Goal: Task Accomplishment & Management: Use online tool/utility

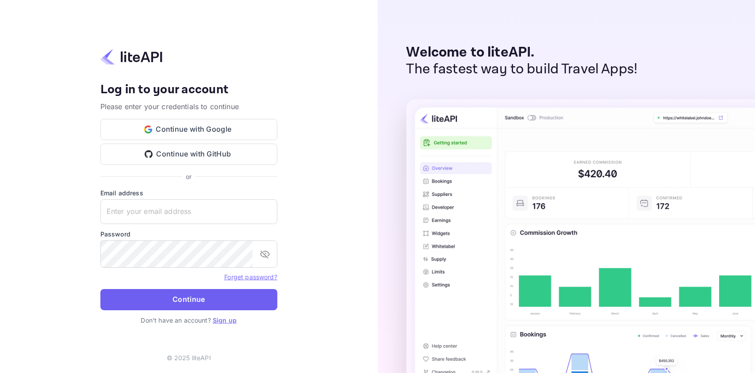
type input "adminpassword_support@yandex-team.ru"
click at [196, 304] on button "Continue" at bounding box center [188, 299] width 177 height 21
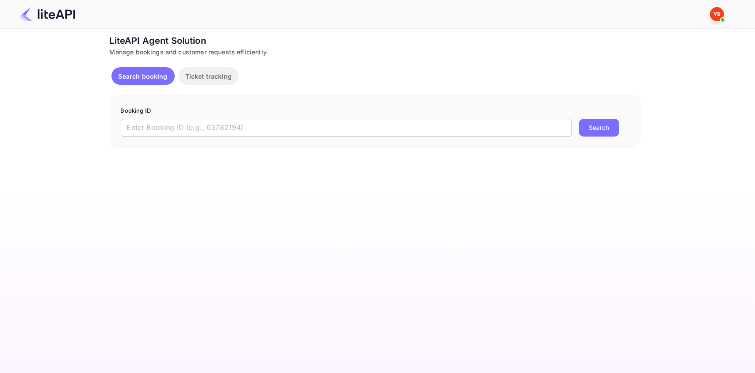
click at [273, 133] on input "text" at bounding box center [346, 128] width 451 height 18
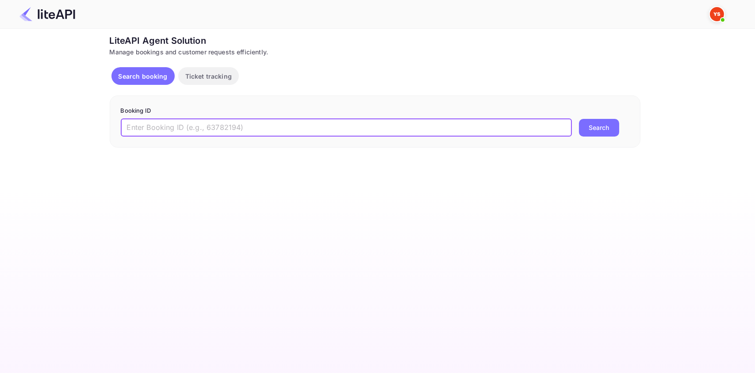
paste input "8860164"
type input "8860164"
click at [587, 127] on button "Search" at bounding box center [599, 128] width 40 height 18
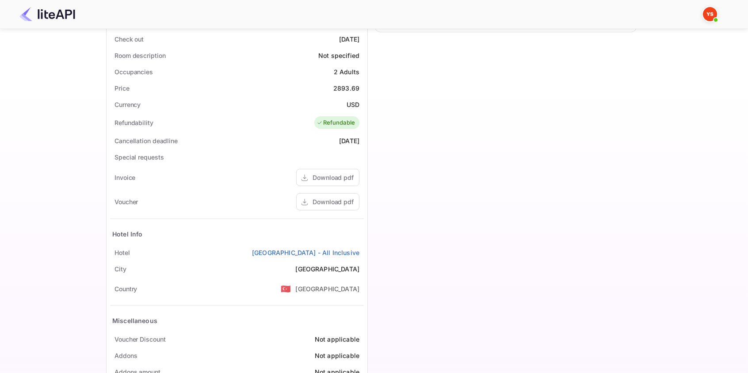
scroll to position [280, 0]
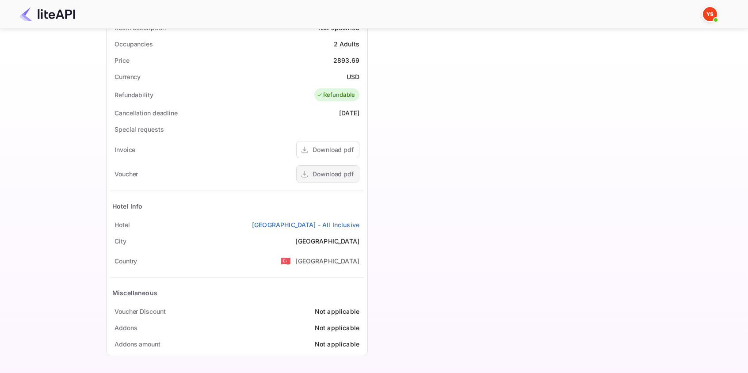
click at [328, 169] on div "Download pdf" at bounding box center [333, 173] width 41 height 9
